Goal: Task Accomplishment & Management: Use online tool/utility

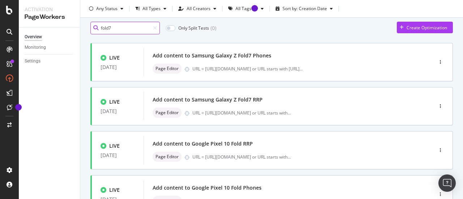
scroll to position [23, 0]
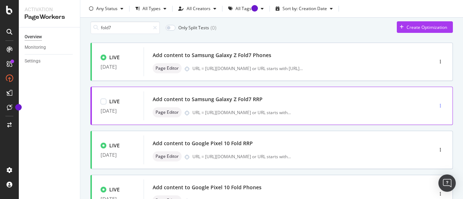
click at [437, 104] on div "button" at bounding box center [440, 106] width 7 height 4
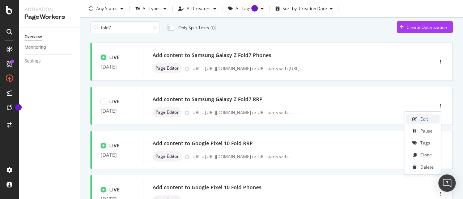
click at [421, 116] on div "Edit" at bounding box center [424, 119] width 8 height 6
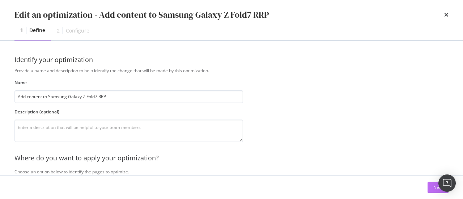
click at [431, 191] on button "Next" at bounding box center [438, 188] width 21 height 12
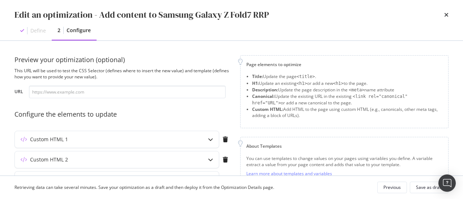
scroll to position [34, 0]
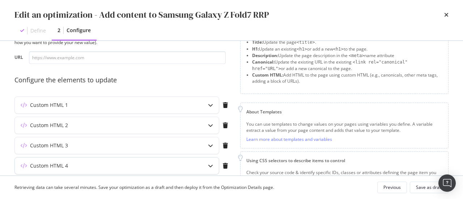
click at [175, 162] on div "Custom HTML 4" at bounding box center [102, 165] width 175 height 7
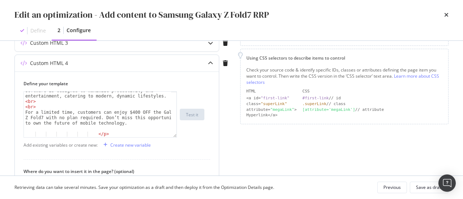
scroll to position [639, 0]
click at [128, 110] on div "Running on Android 16 with Samsung’s One UI 8, the Galaxy Z Fold7 is optimized …" at bounding box center [98, 105] width 148 height 89
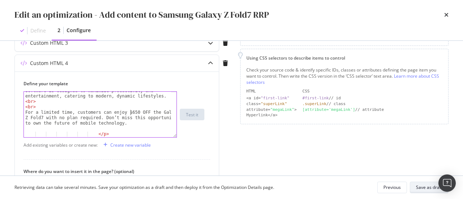
type textarea "For a limited time, customers can enjoy $650 OFF the Galaxy Z Fold7 with no pla…"
click at [429, 183] on div "Save as draft" at bounding box center [429, 188] width 26 height 10
